Goal: Navigation & Orientation: Find specific page/section

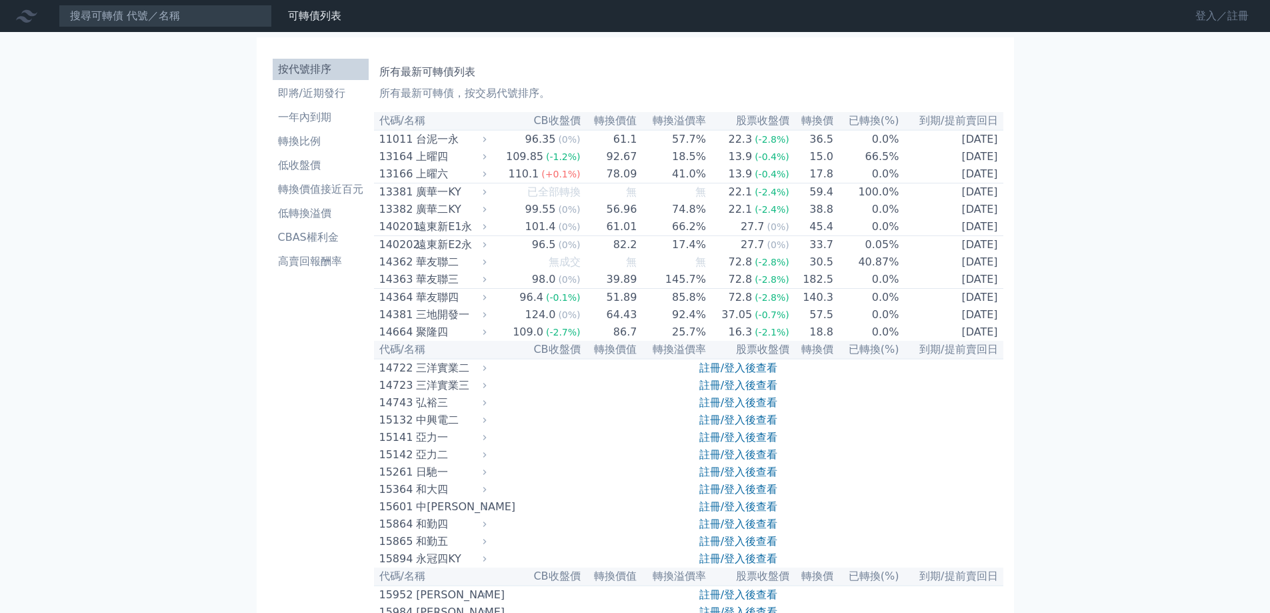
click at [1228, 25] on link "登入／註冊" at bounding box center [1222, 15] width 75 height 21
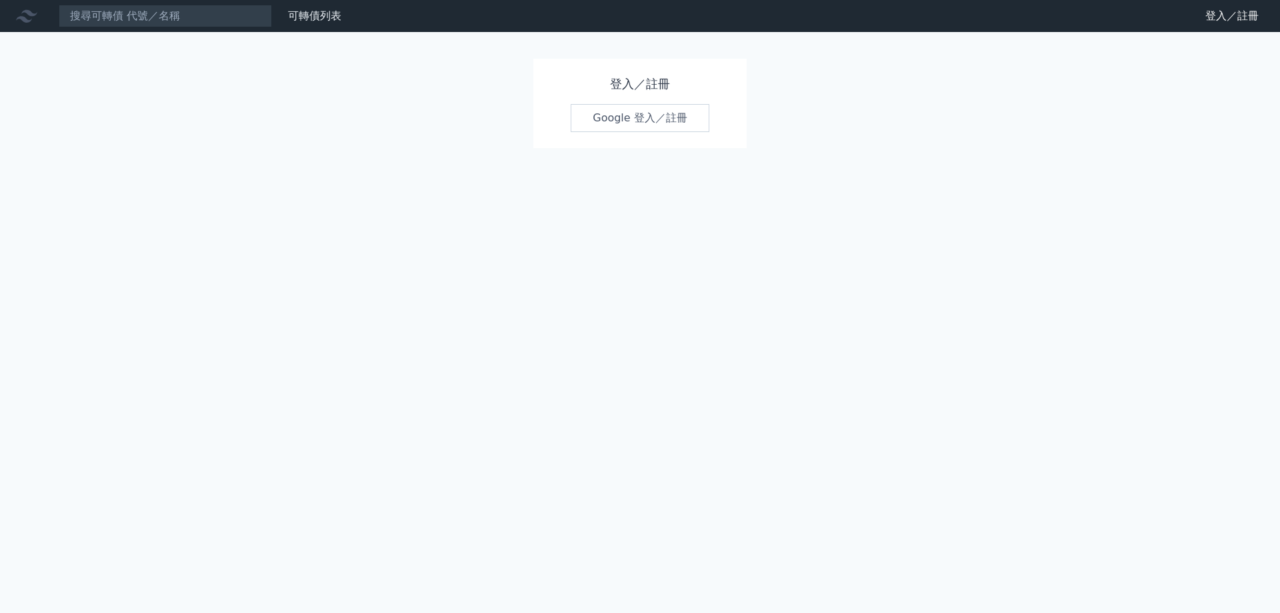
click at [650, 110] on link "Google 登入／註冊" at bounding box center [640, 118] width 139 height 28
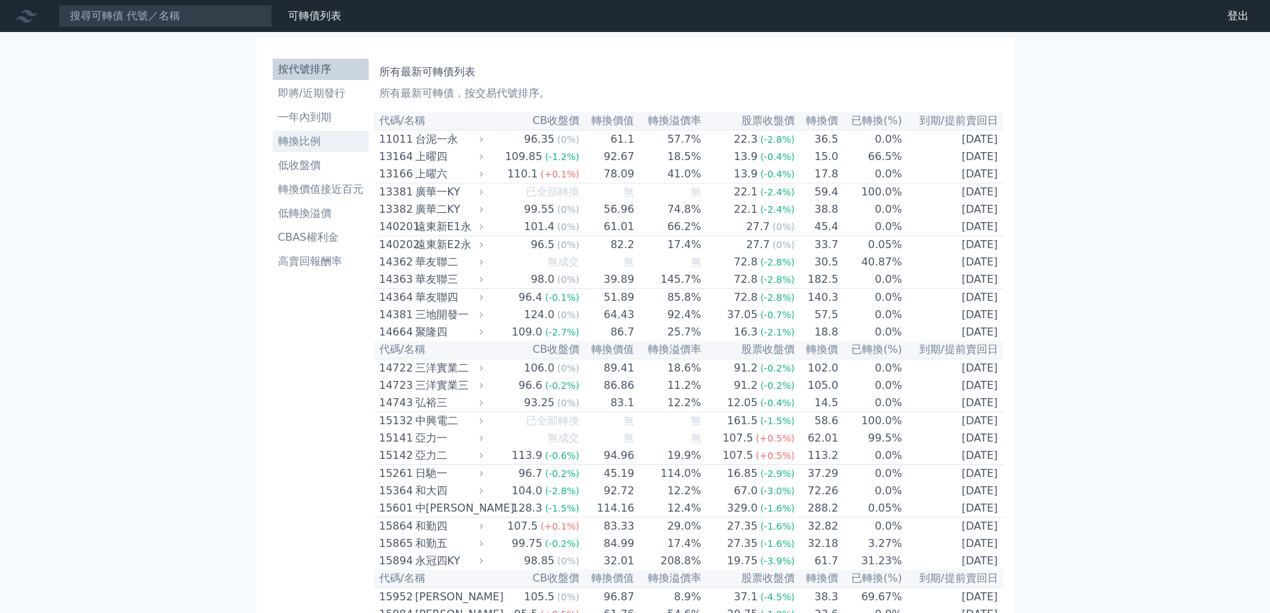
click at [320, 135] on li "轉換比例" at bounding box center [321, 141] width 96 height 16
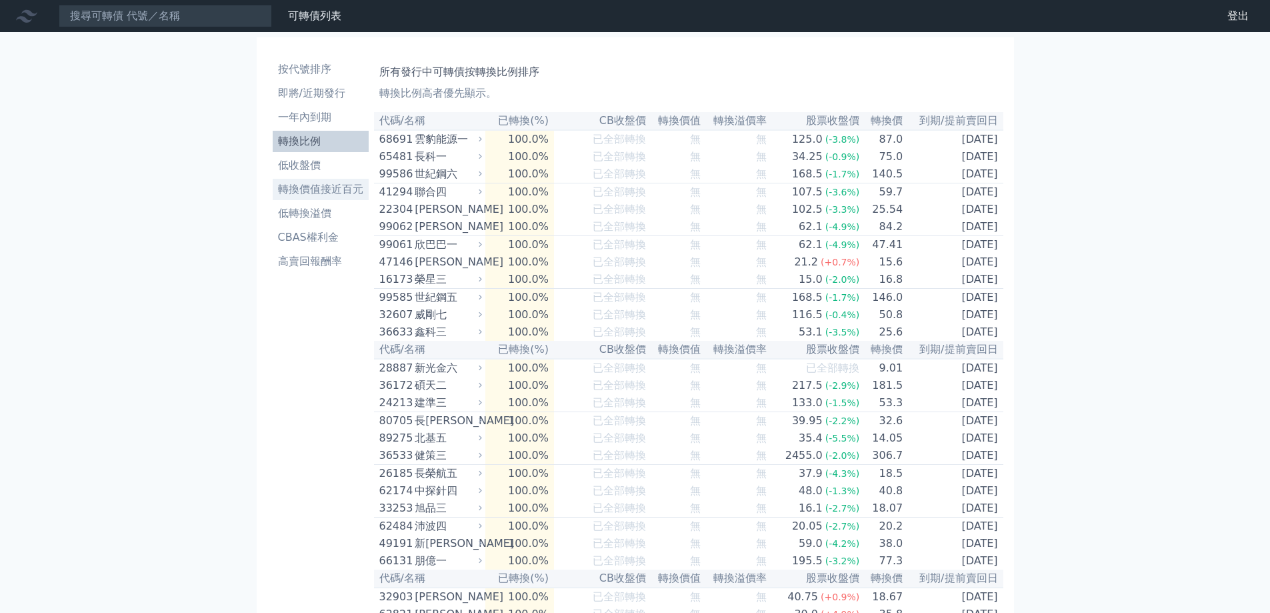
click at [334, 185] on li "轉換價值接近百元" at bounding box center [321, 189] width 96 height 16
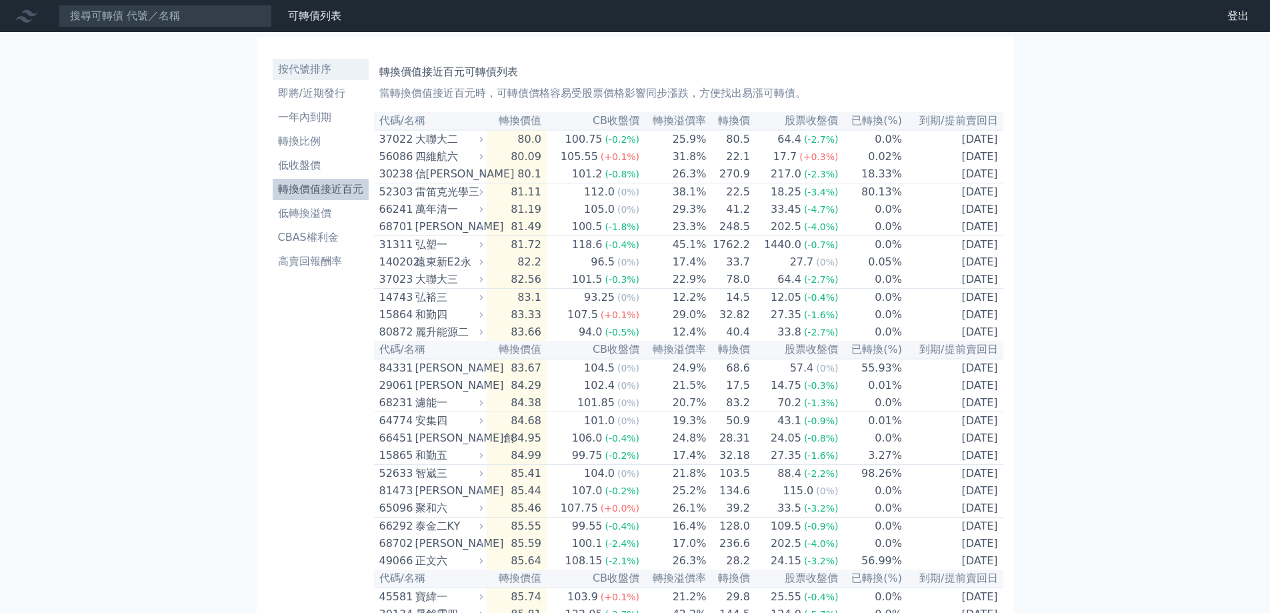
click at [301, 75] on li "按代號排序" at bounding box center [321, 69] width 96 height 16
